Goal: Transaction & Acquisition: Purchase product/service

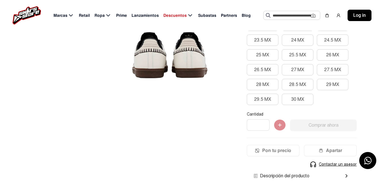
scroll to position [142, 0]
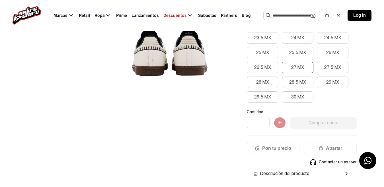
click at [296, 69] on button "27 MX" at bounding box center [298, 67] width 32 height 11
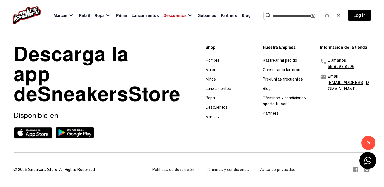
scroll to position [853, 0]
click at [367, 171] on icon at bounding box center [366, 169] width 5 height 5
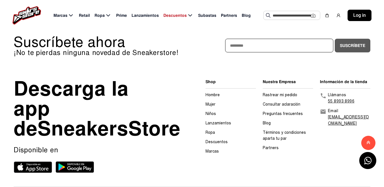
scroll to position [796, 0]
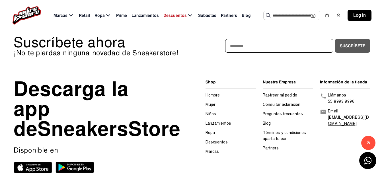
click at [269, 141] on link "Términos y condiciones aparta tu par" at bounding box center [284, 135] width 43 height 11
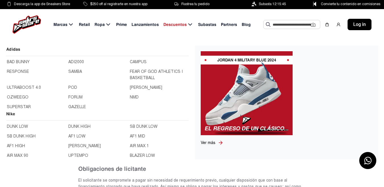
click at [282, 24] on input "text" at bounding box center [292, 24] width 38 height 9
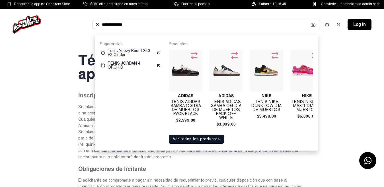
type input "**********"
click at [179, 144] on button "Ver todos los productos" at bounding box center [196, 139] width 55 height 9
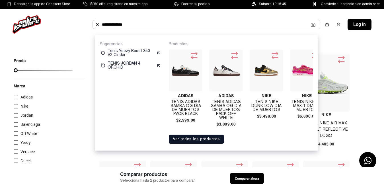
click at [182, 71] on img at bounding box center [185, 70] width 29 height 29
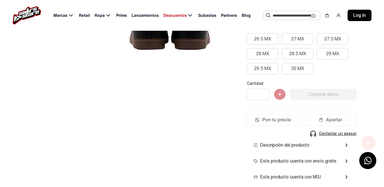
scroll to position [228, 0]
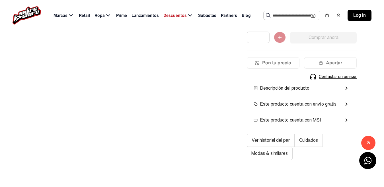
click at [303, 121] on span "Este producto cuenta con MSI" at bounding box center [286, 120] width 67 height 7
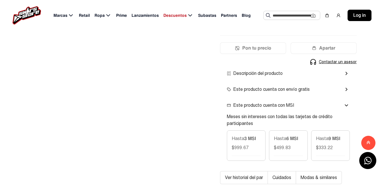
click at [259, 91] on span "Este producto cuenta con envío gratis" at bounding box center [268, 89] width 83 height 7
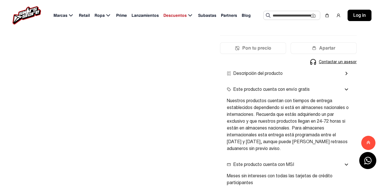
click at [259, 91] on span "Este producto cuenta con envío gratis" at bounding box center [268, 89] width 83 height 7
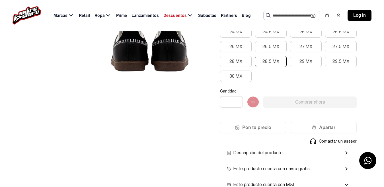
scroll to position [114, 0]
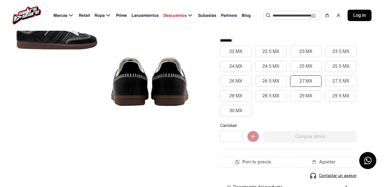
click at [296, 81] on button "27 MX" at bounding box center [306, 80] width 32 height 11
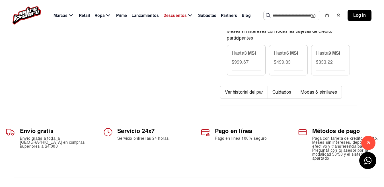
scroll to position [370, 0]
